Goal: Information Seeking & Learning: Learn about a topic

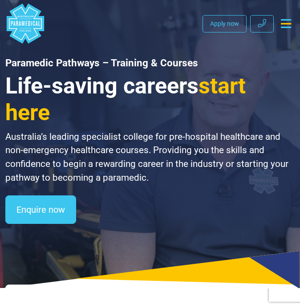
click at [284, 23] on icon "Toggle navigation" at bounding box center [285, 23] width 10 height 9
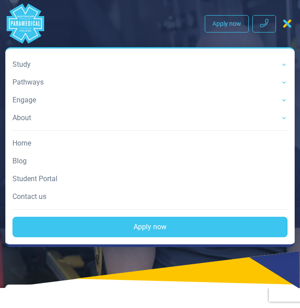
click at [284, 65] on ul "Study All courses HLT51020 Diploma of Emergency Health Care HLT41120 Certificat…" at bounding box center [149, 146] width 289 height 196
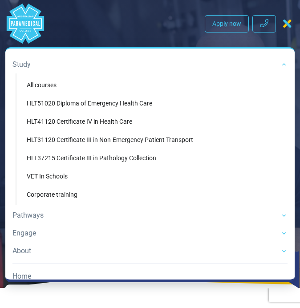
click at [284, 65] on ul "Study All courses HLT51020 Diploma of Emergency Health Care HLT41120 Certificat…" at bounding box center [149, 212] width 289 height 328
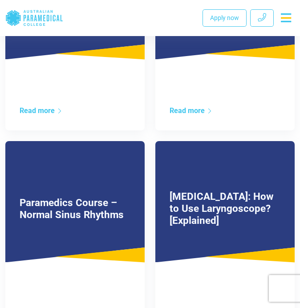
scroll to position [1241, 0]
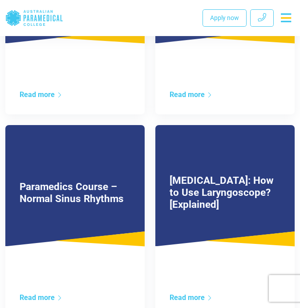
click at [99, 190] on link "Paramedics Course – Normal Sinus Rhythms" at bounding box center [72, 192] width 104 height 24
